Goal: Navigation & Orientation: Find specific page/section

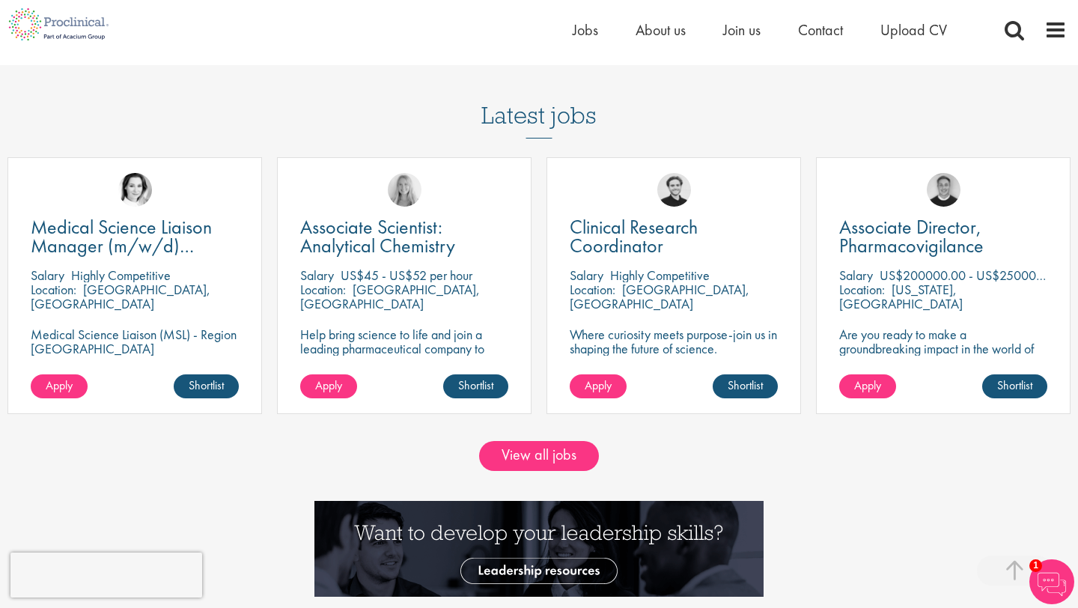
scroll to position [1290, 0]
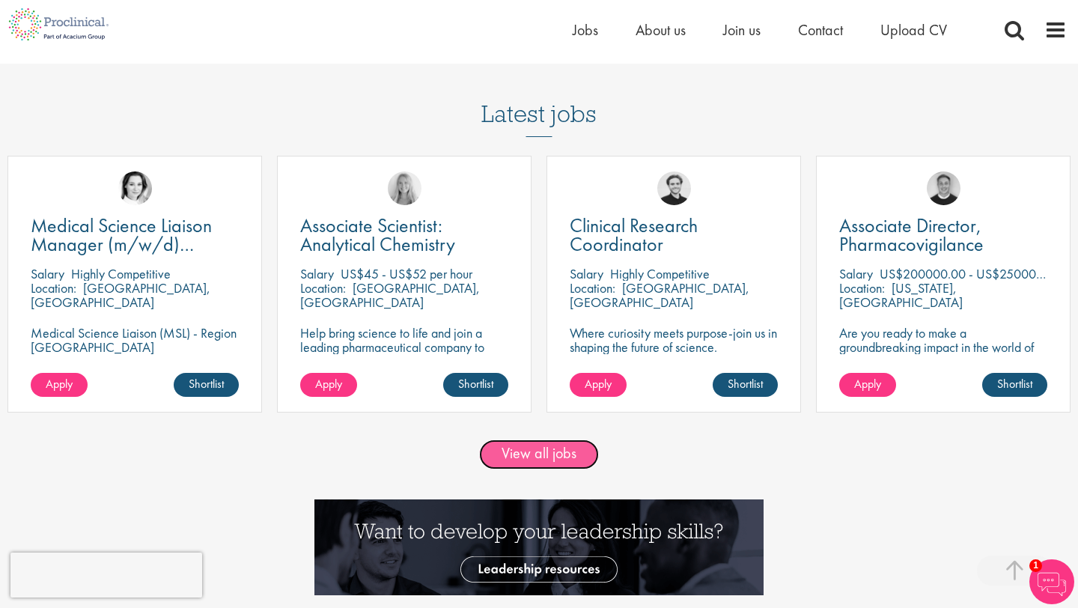
click at [543, 455] on link "View all jobs" at bounding box center [539, 454] width 120 height 30
click at [571, 452] on link "View all jobs" at bounding box center [539, 454] width 120 height 30
click at [529, 449] on link "View all jobs" at bounding box center [539, 454] width 120 height 30
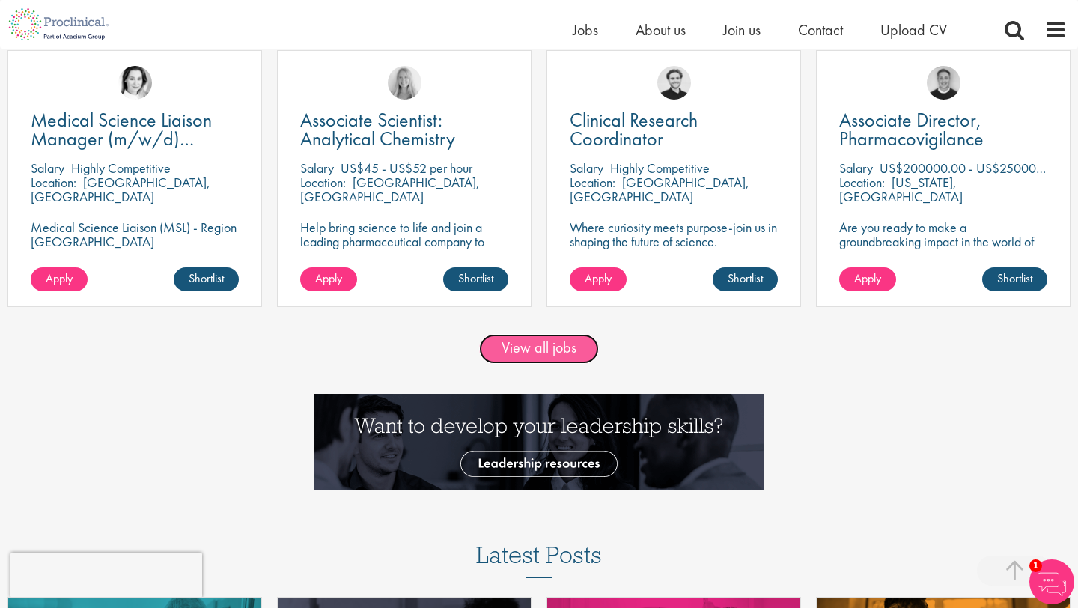
scroll to position [1446, 0]
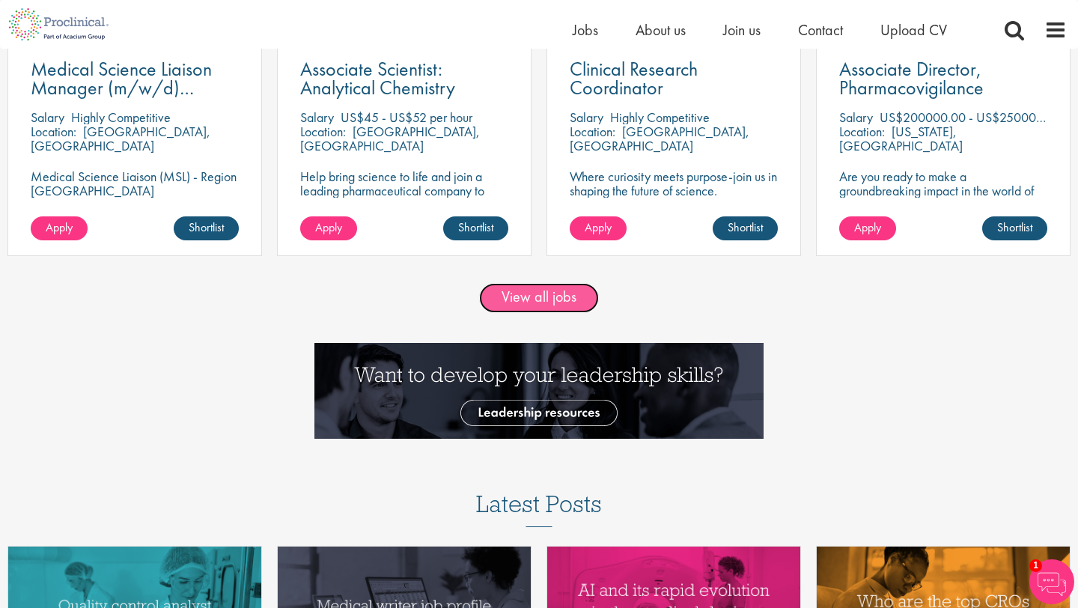
click at [540, 296] on link "View all jobs" at bounding box center [539, 298] width 120 height 30
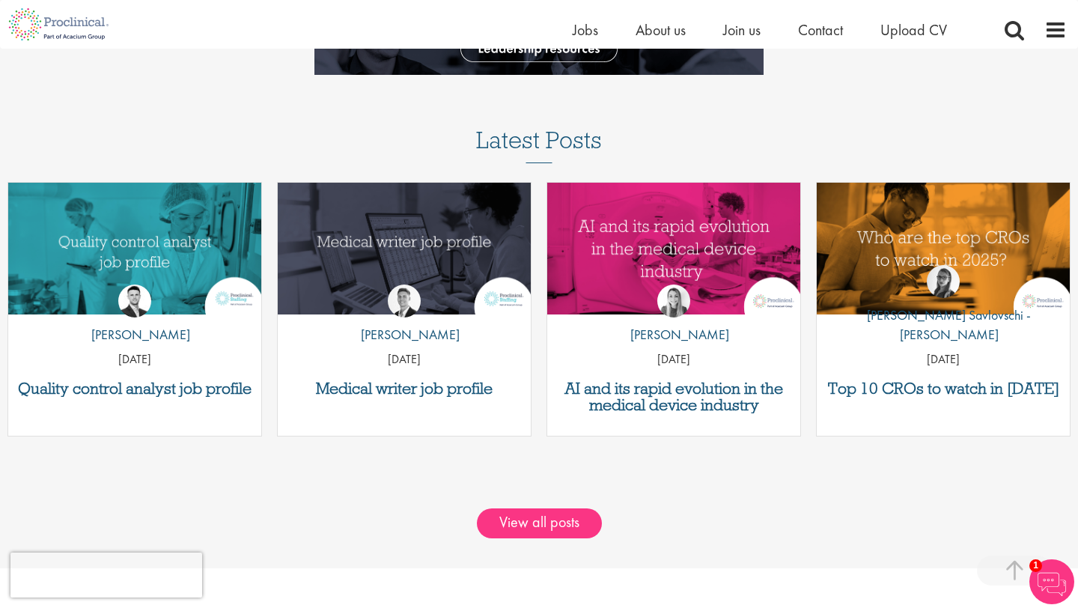
scroll to position [1822, 0]
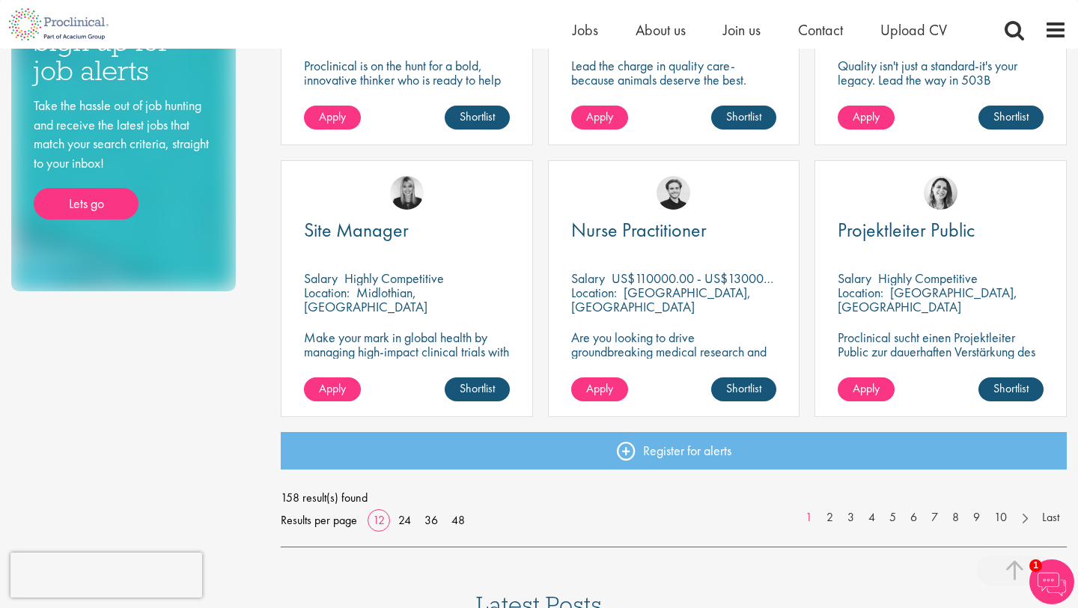
scroll to position [995, 0]
